Goal: Task Accomplishment & Management: Manage account settings

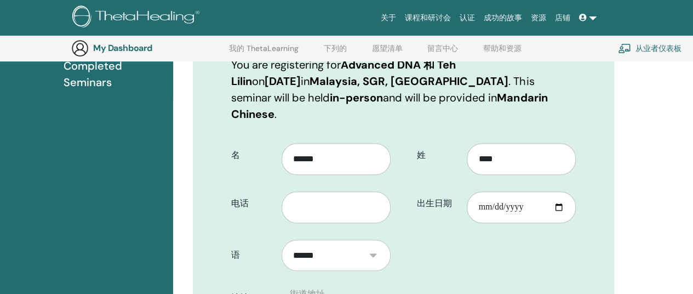
scroll to position [191, 0]
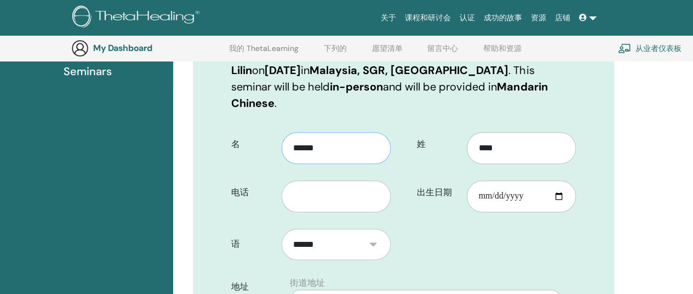
click at [345, 132] on input "******" at bounding box center [336, 148] width 109 height 32
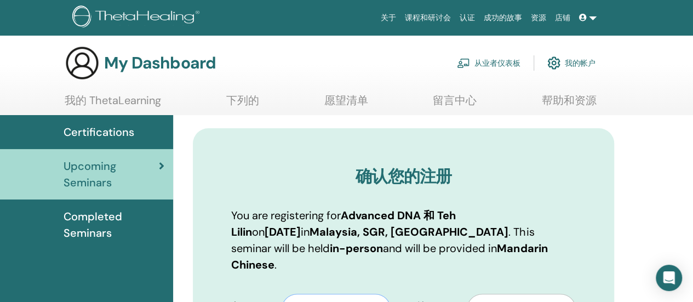
scroll to position [0, 0]
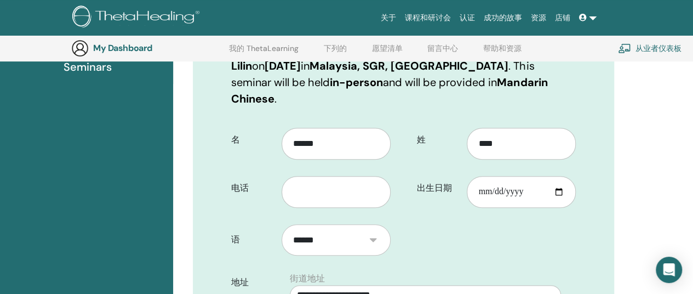
scroll to position [246, 0]
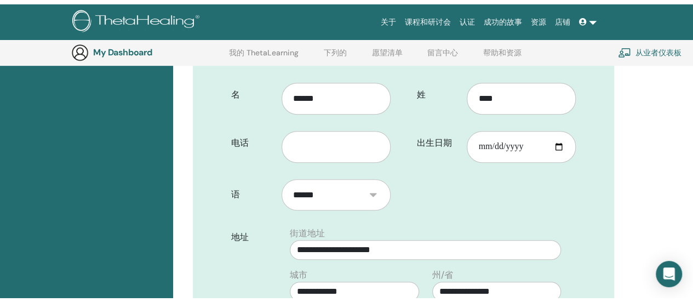
scroll to position [0, 0]
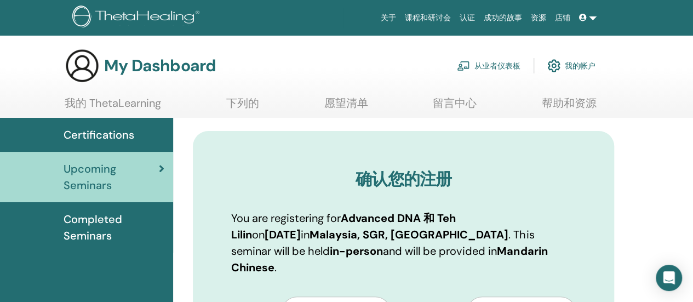
click at [584, 19] on icon at bounding box center [583, 18] width 8 height 8
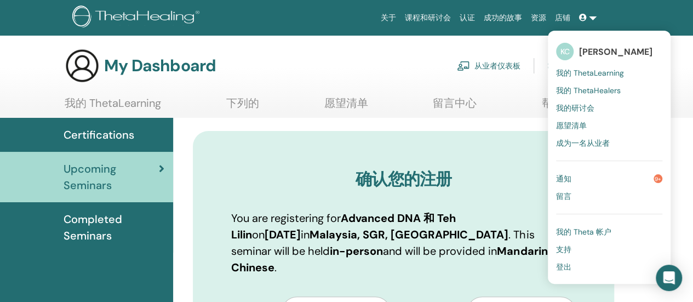
click at [581, 264] on link "登出" at bounding box center [609, 267] width 106 height 18
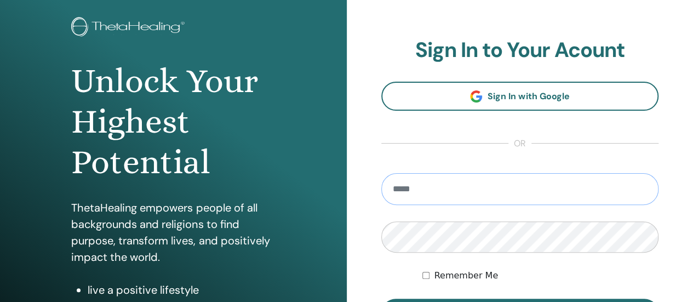
scroll to position [110, 0]
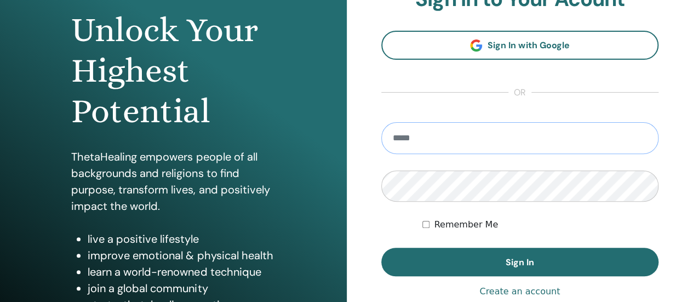
click at [434, 145] on input "email" at bounding box center [520, 138] width 278 height 32
type input "**********"
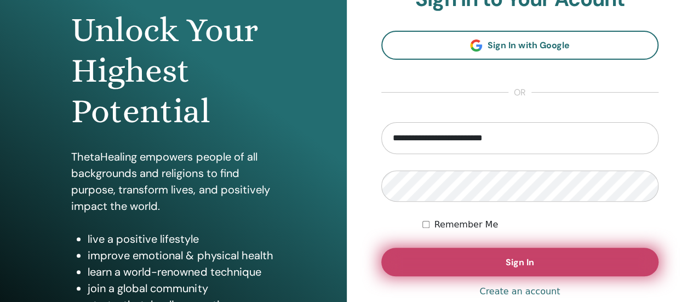
click at [488, 262] on button "Sign In" at bounding box center [520, 262] width 278 height 28
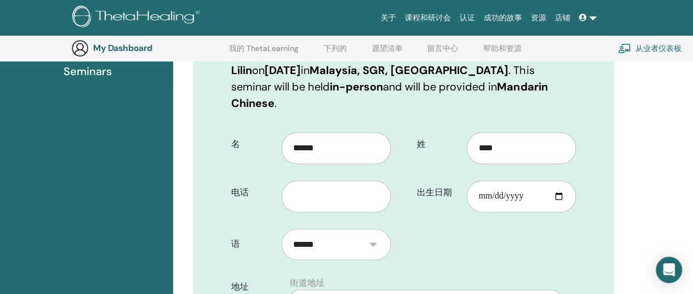
scroll to position [81, 0]
